Goal: Check status: Check status

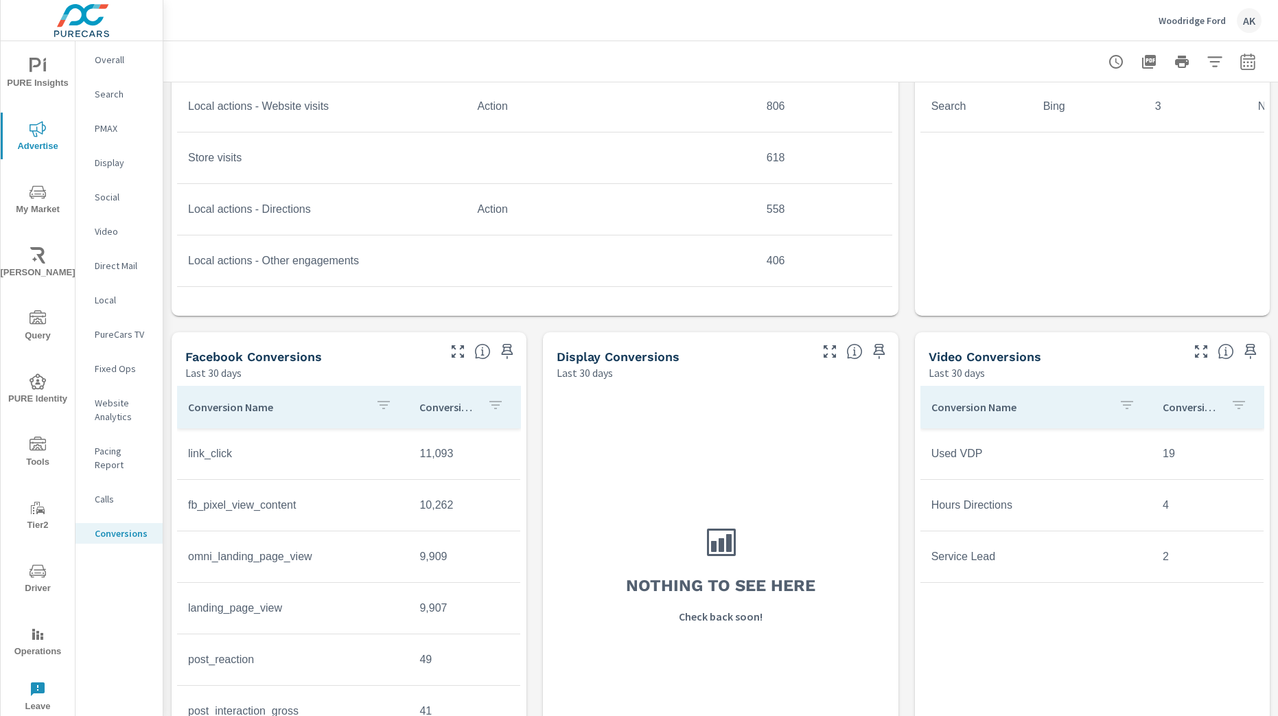
scroll to position [823, 0]
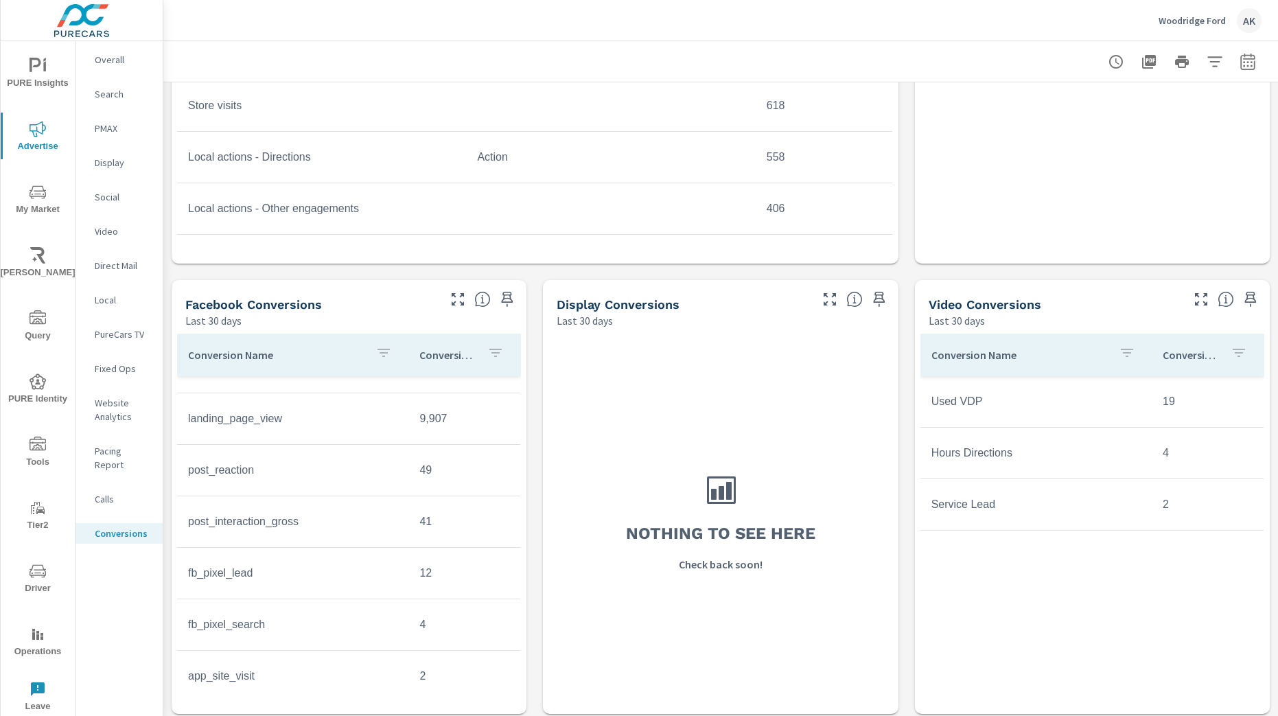
scroll to position [307, 0]
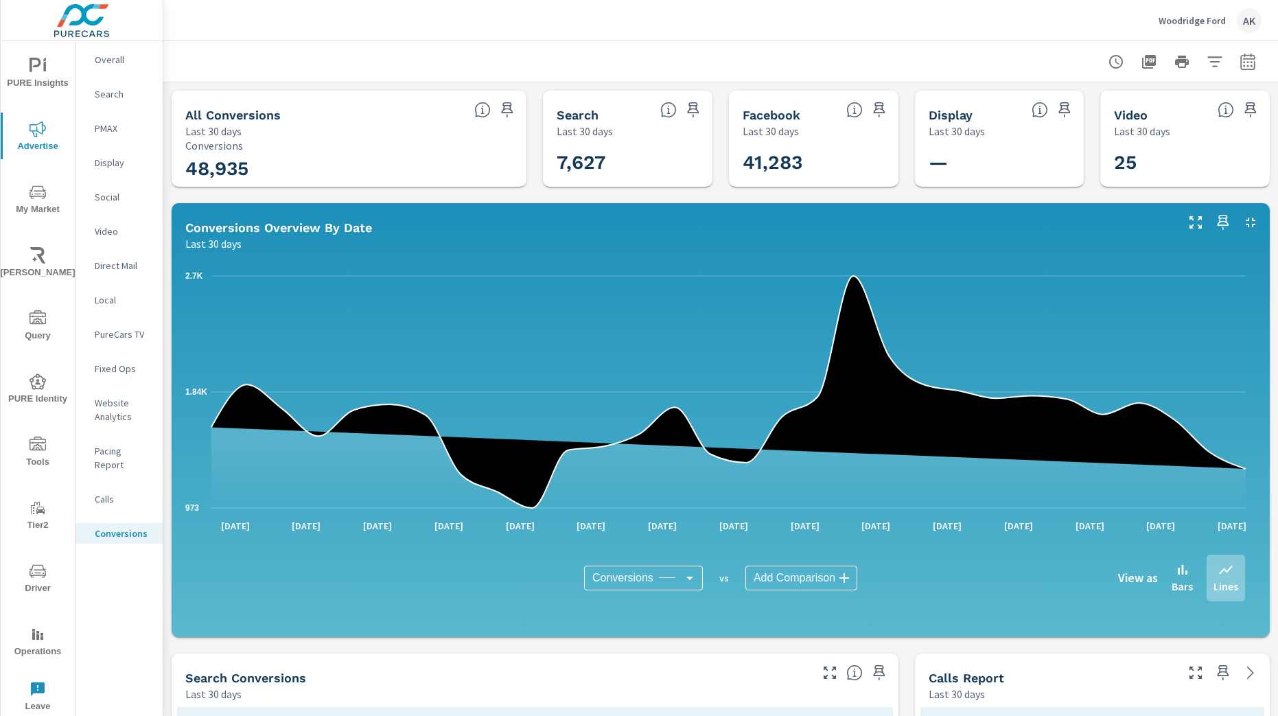
scroll to position [829, 0]
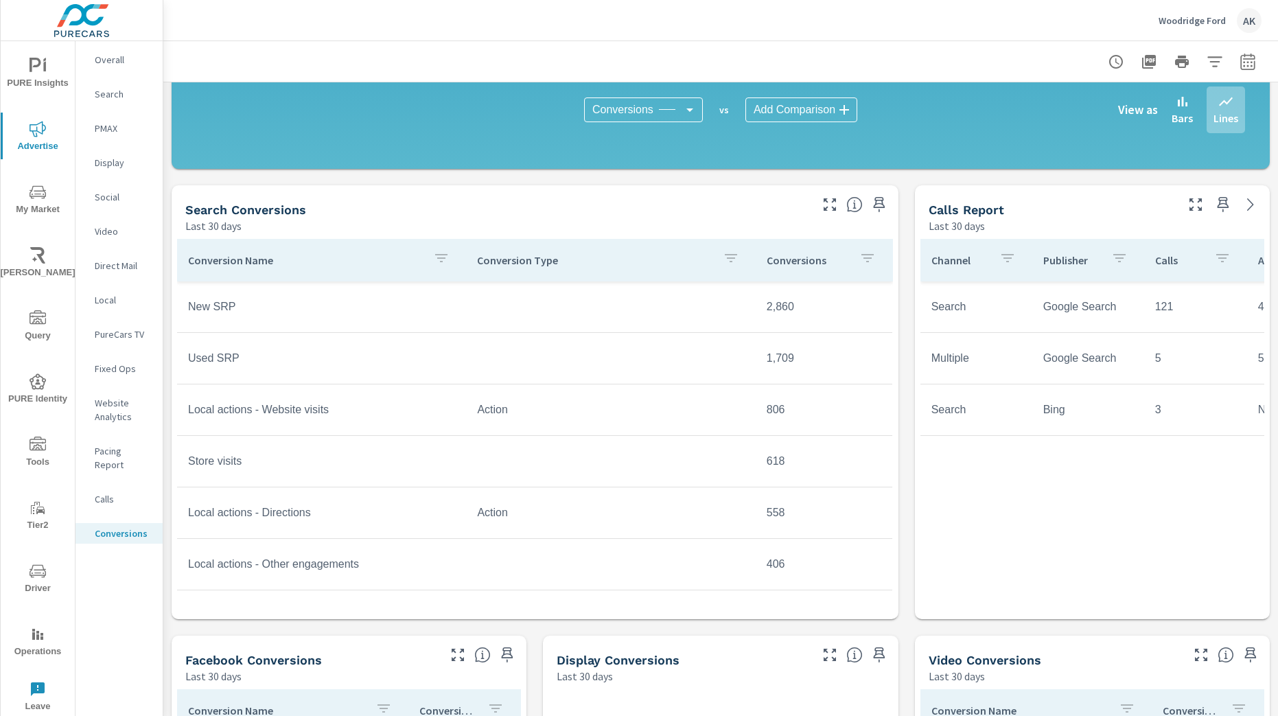
scroll to position [349, 0]
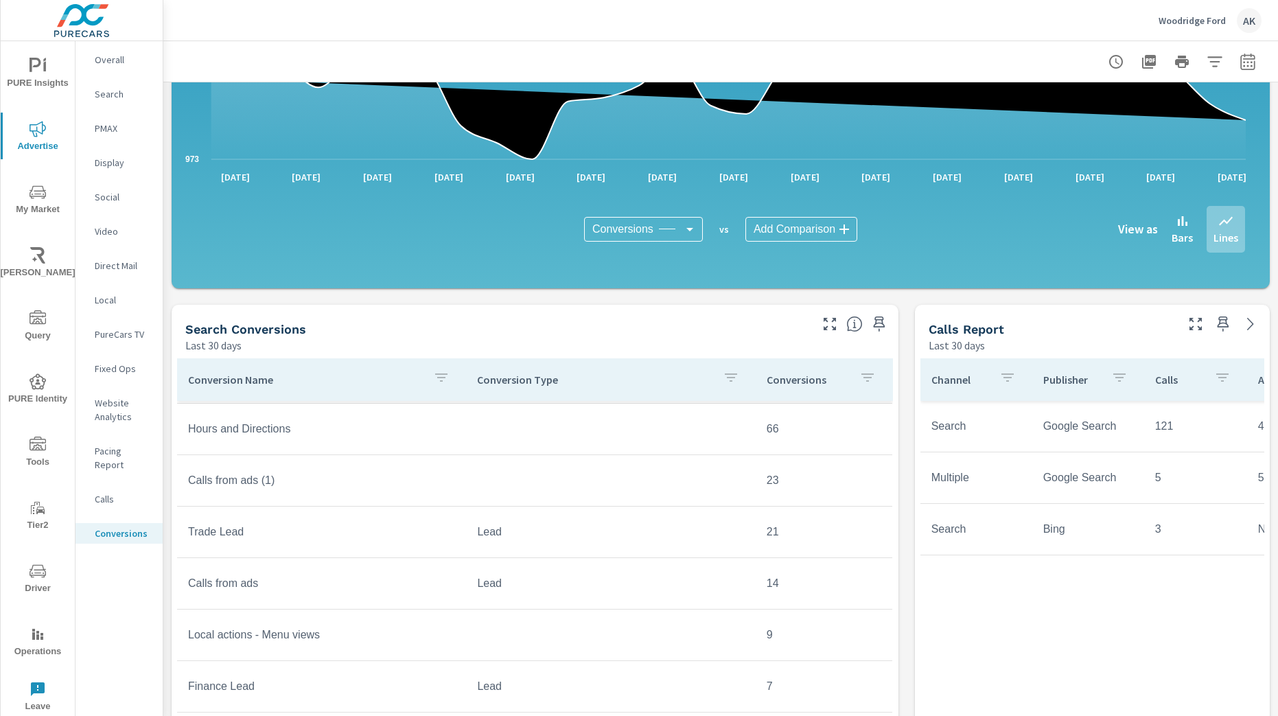
scroll to position [314, 0]
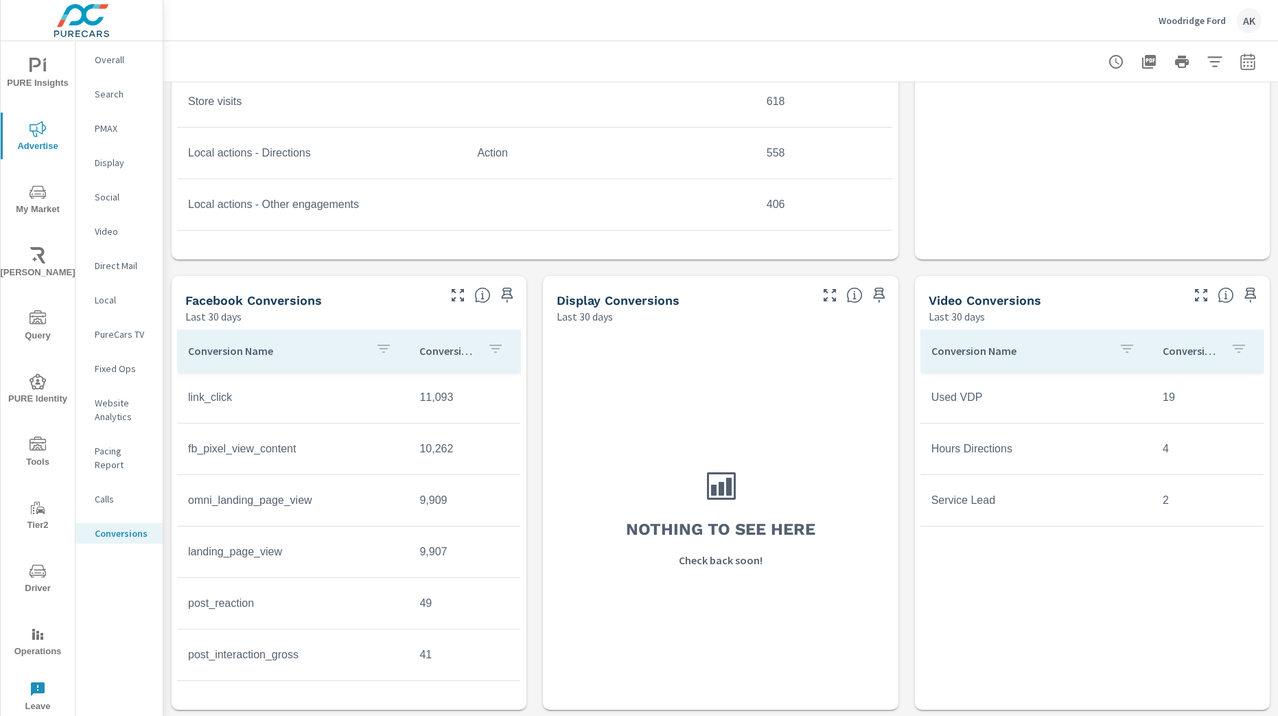
scroll to position [829, 0]
